Goal: Task Accomplishment & Management: Use online tool/utility

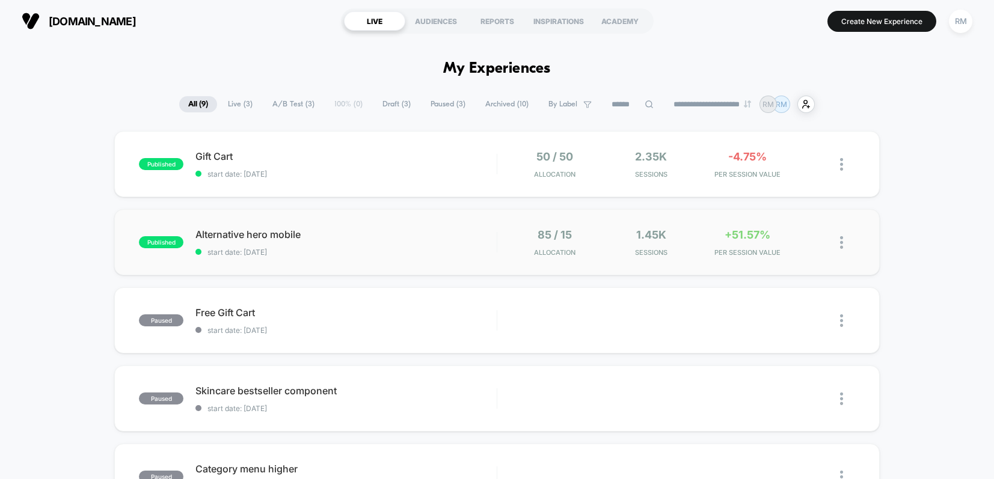
click at [433, 227] on div "published Alternative hero mobile start date: [DATE] 85 / 15 Allocation 1.45k S…" at bounding box center [497, 242] width 766 height 66
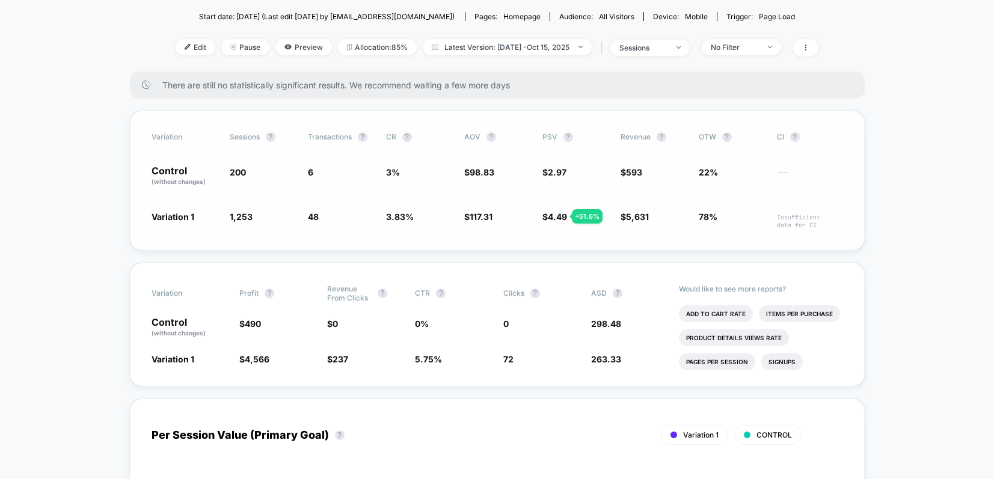
scroll to position [149, 0]
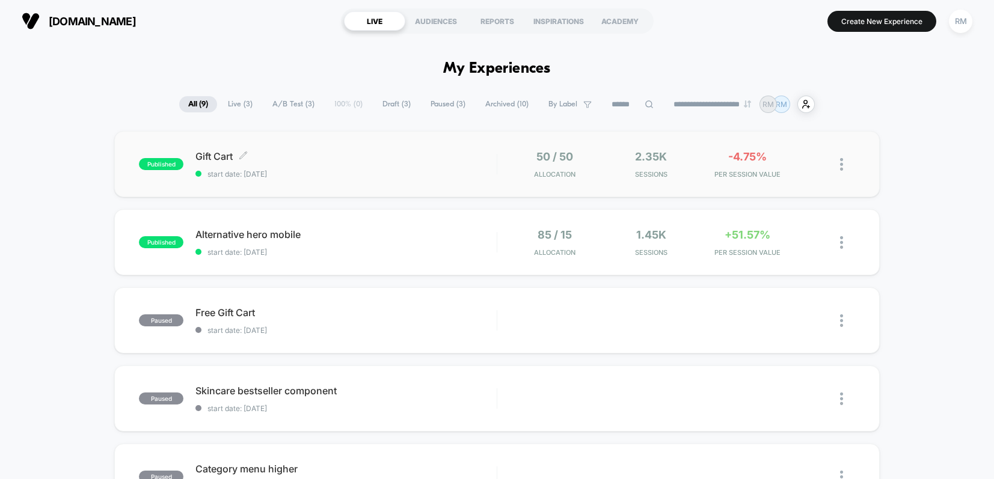
click at [475, 167] on div "Gift Cart Click to edit experience details Click to edit experience details sta…" at bounding box center [345, 164] width 301 height 28
